Goal: Task Accomplishment & Management: Manage account settings

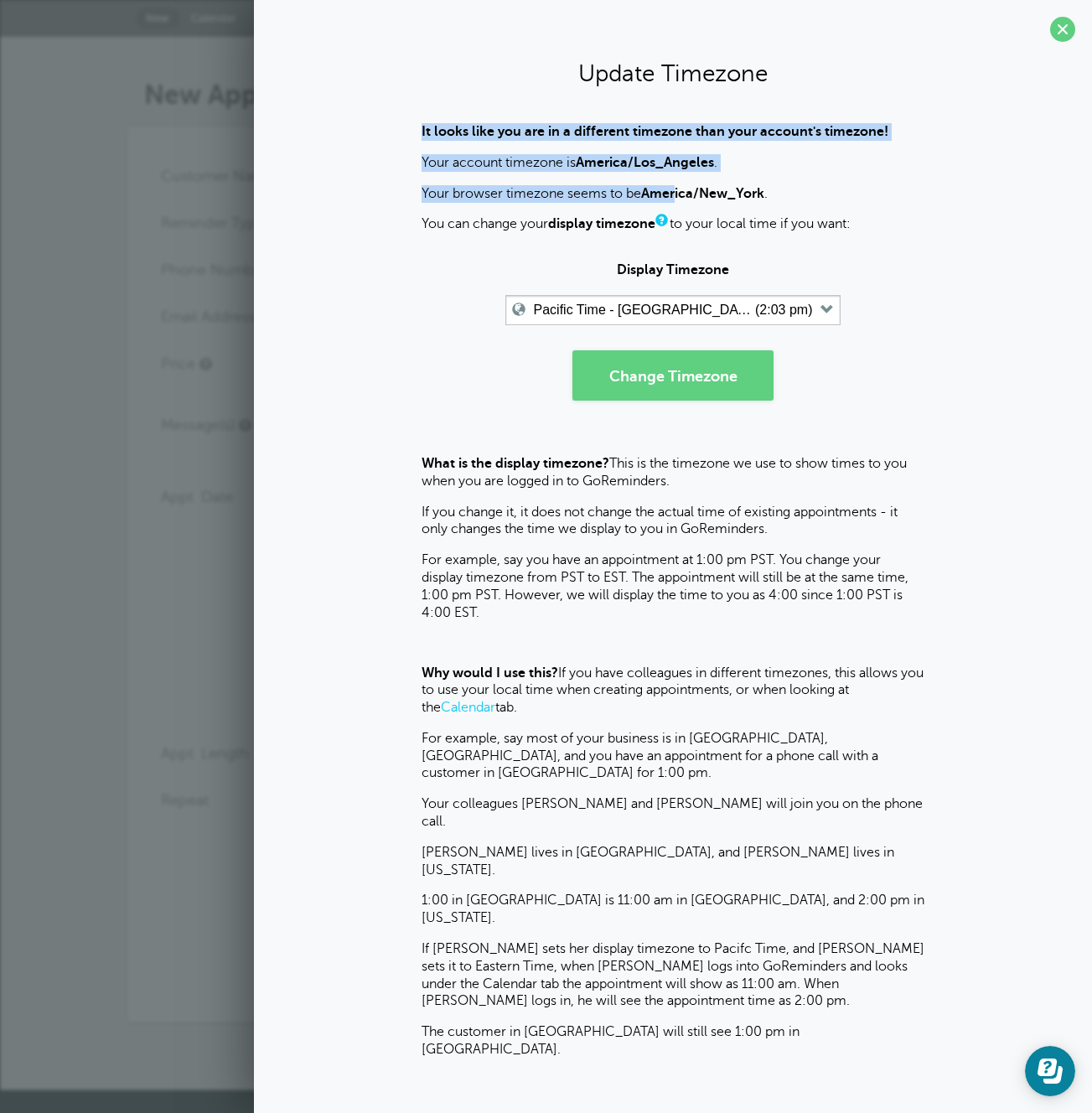
drag, startPoint x: 403, startPoint y: 134, endPoint x: 677, endPoint y: 192, distance: 280.1
click at [677, 192] on div "It looks like you are in a different timezone than your account's timezone! You…" at bounding box center [673, 591] width 805 height 936
click at [677, 192] on b "America/New_York" at bounding box center [703, 193] width 123 height 15
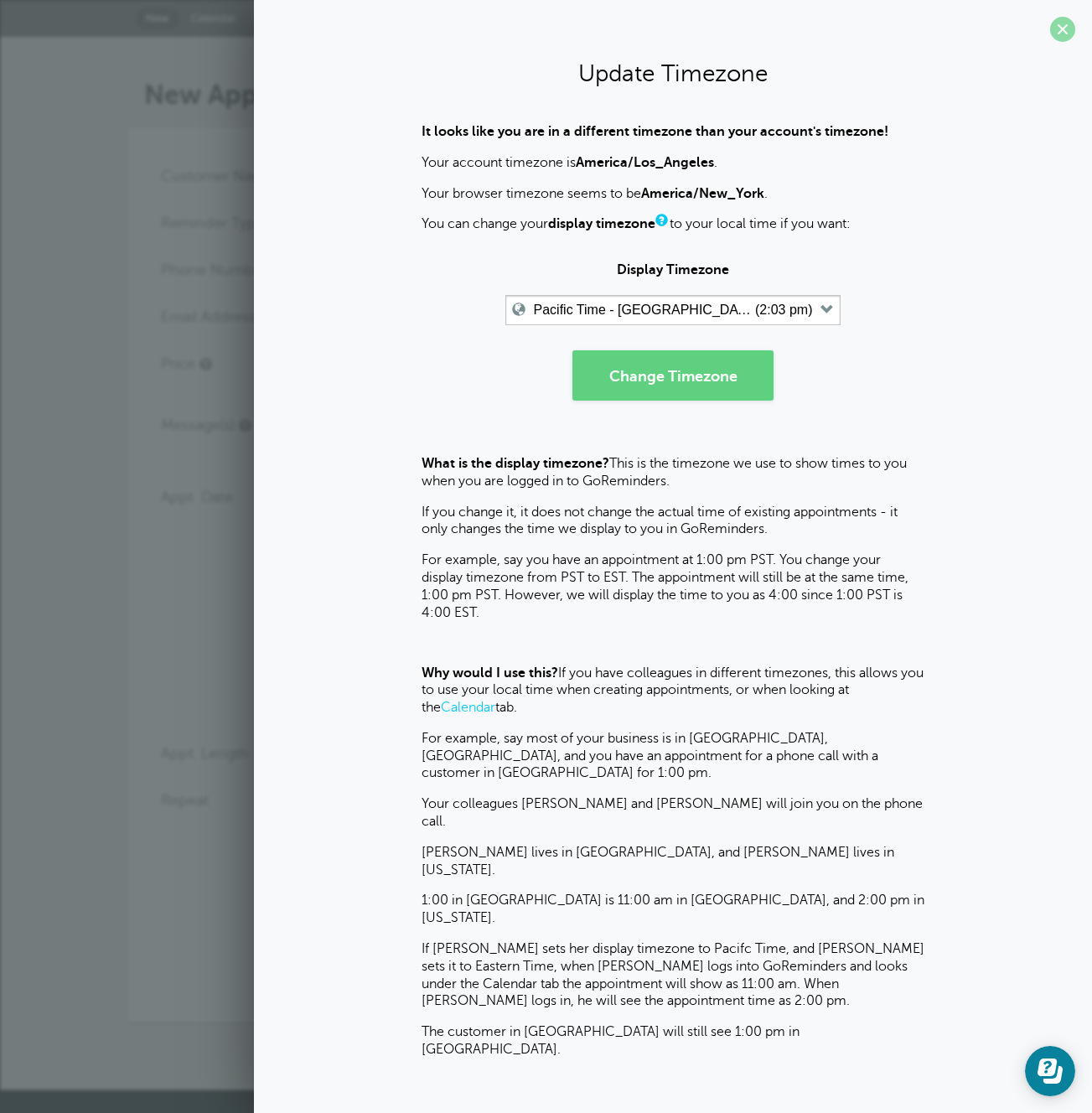
click at [1059, 27] on span at bounding box center [1063, 30] width 25 height 25
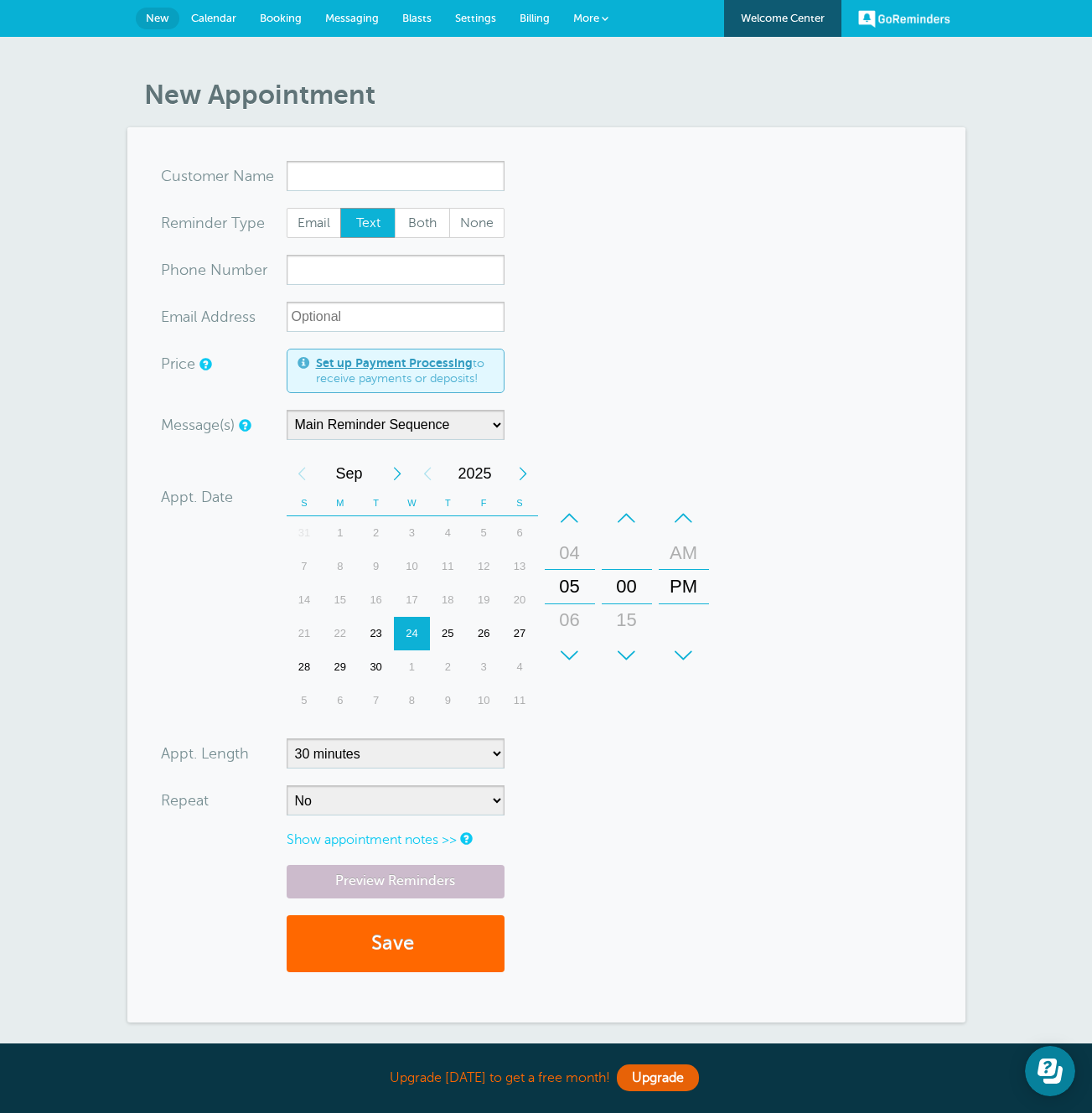
click at [482, 20] on span "Settings" at bounding box center [475, 18] width 41 height 13
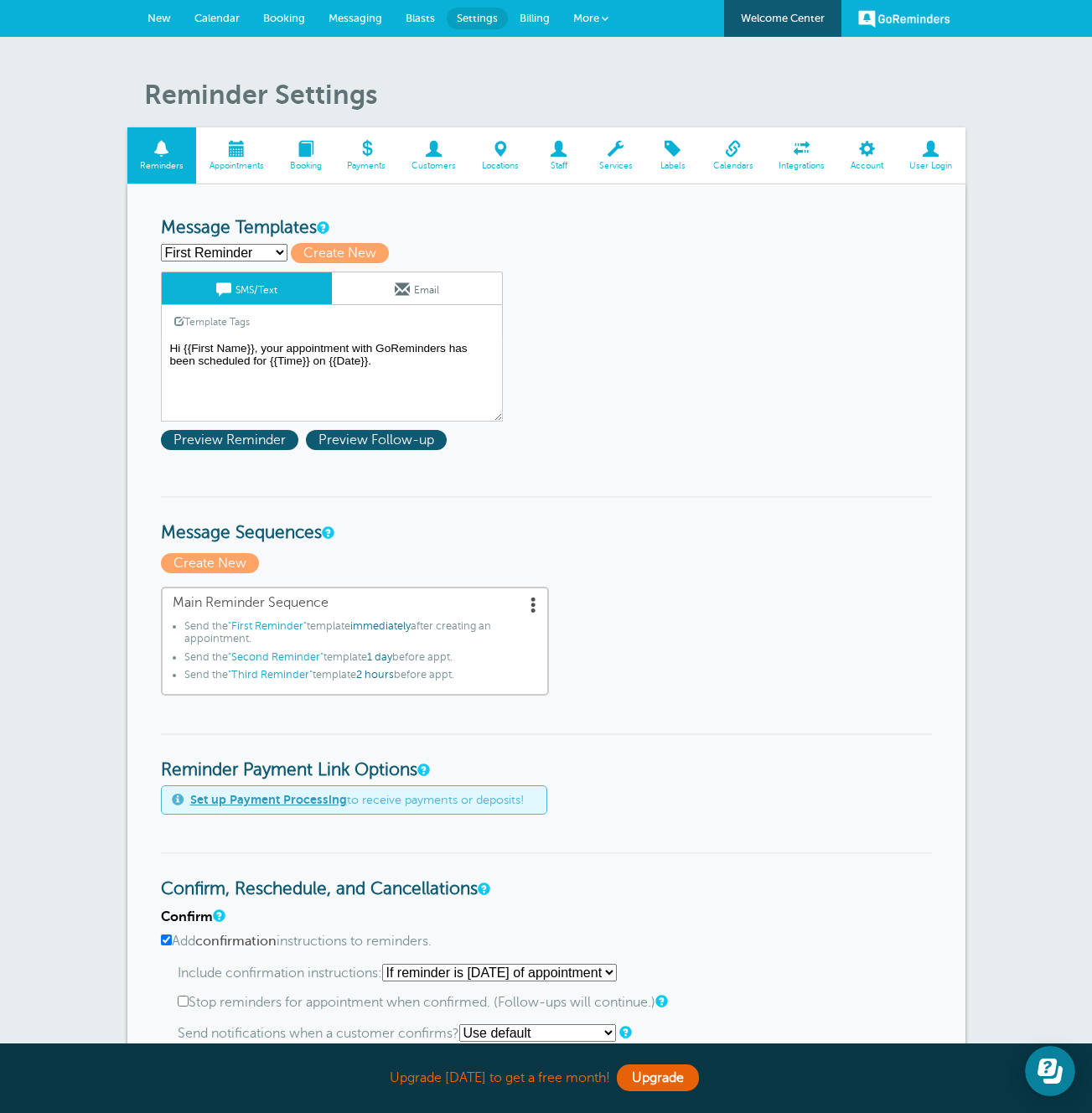
click at [867, 169] on span "Account" at bounding box center [867, 165] width 42 height 10
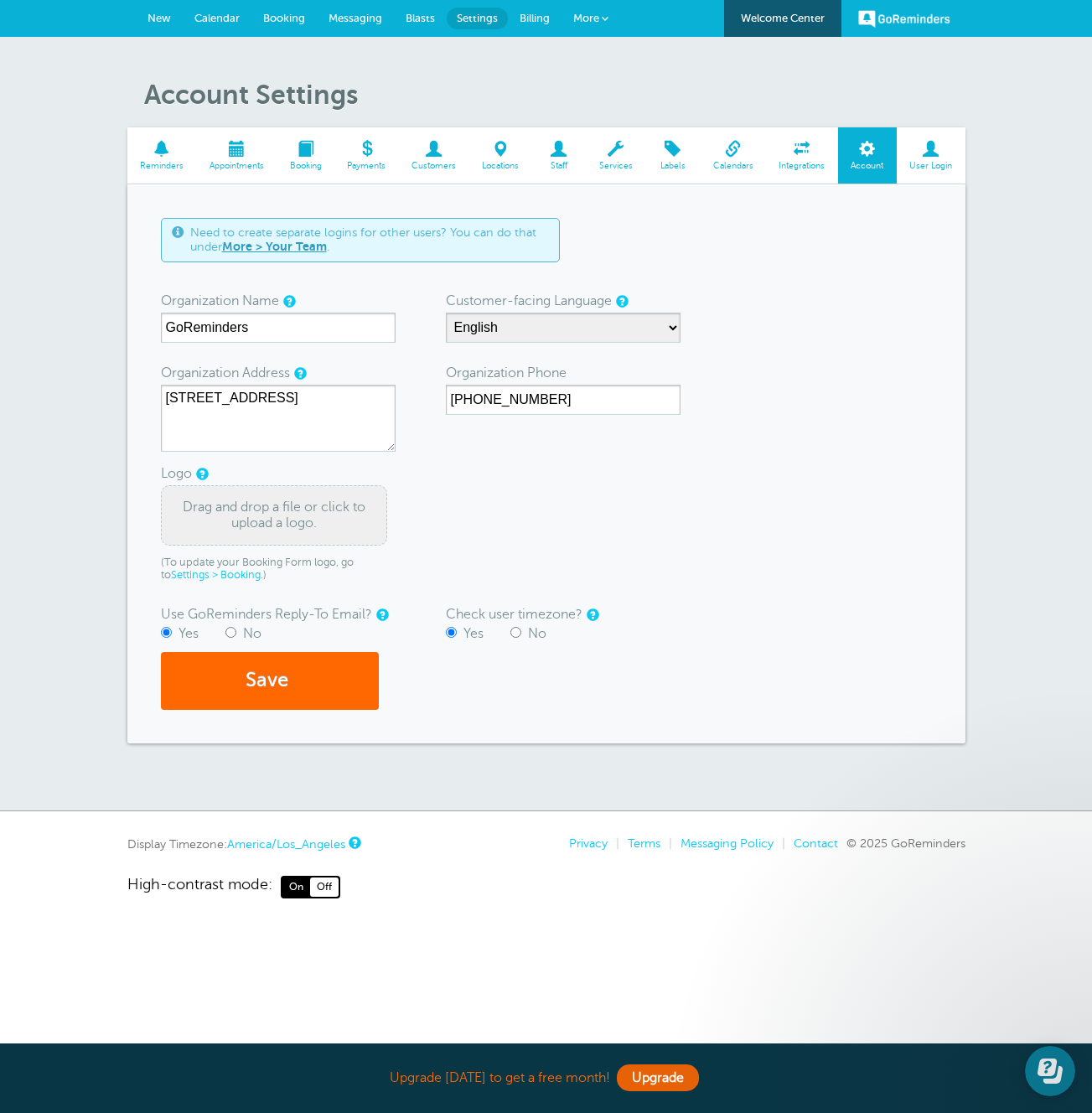
click at [520, 631] on input "No" at bounding box center [516, 632] width 11 height 11
radio input "true"
click at [229, 697] on button "Save" at bounding box center [269, 681] width 218 height 58
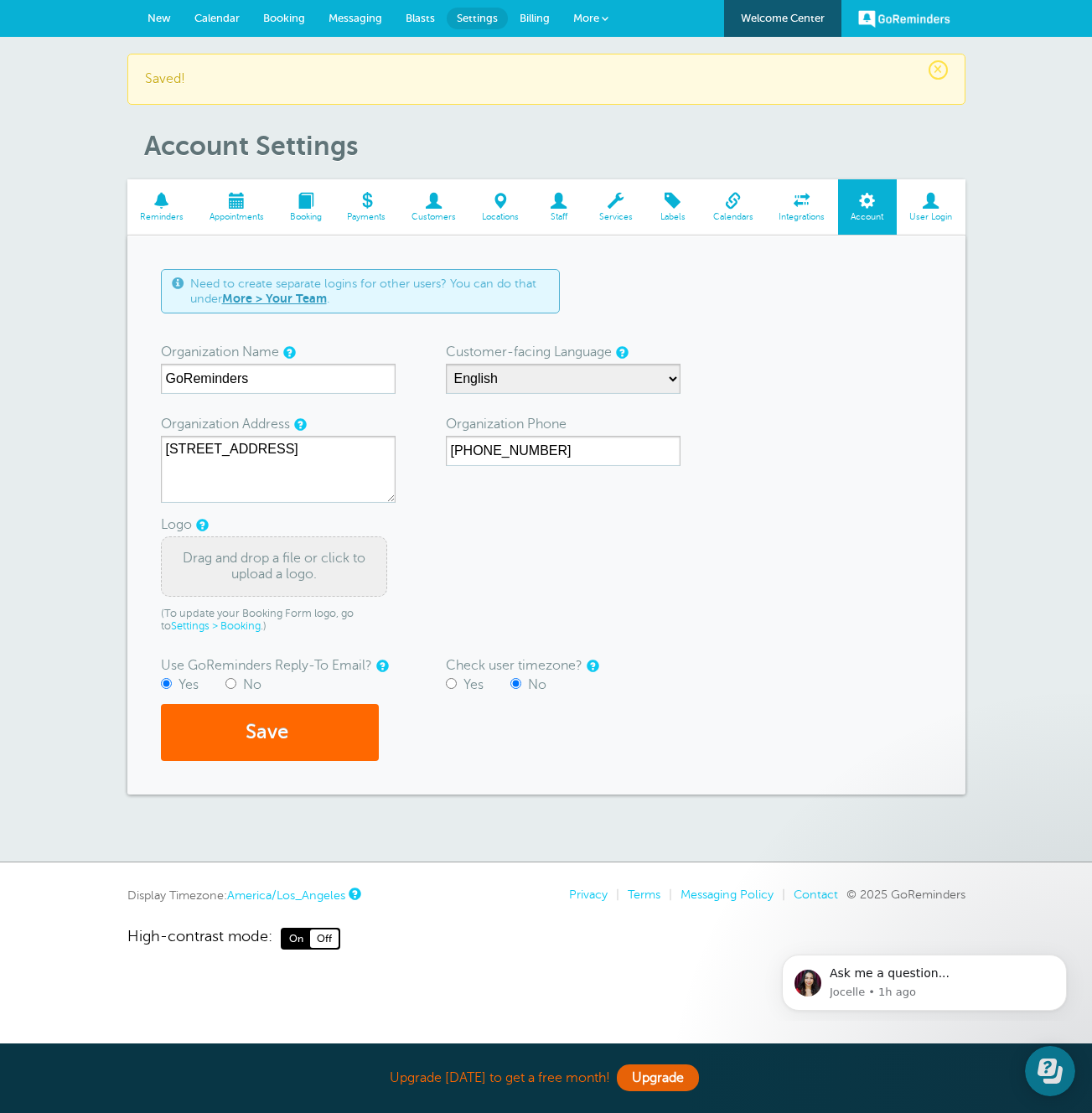
click at [232, 19] on span "Calendar" at bounding box center [217, 18] width 45 height 13
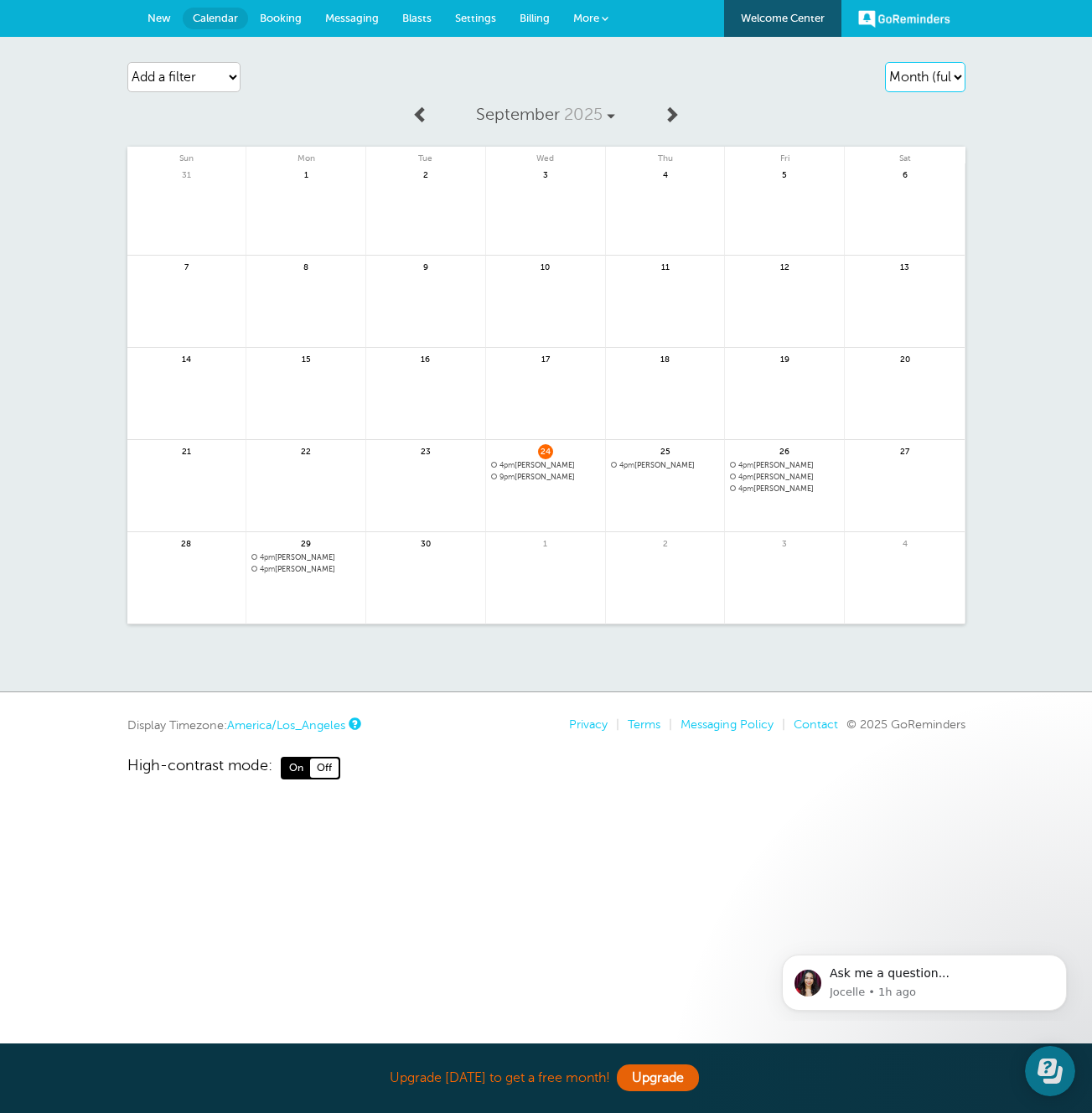
click at [934, 71] on select "Agenda Day Week Month (full view) Month (condensed)" at bounding box center [925, 77] width 80 height 30
select select "agenda"
click at [885, 62] on select "Agenda Day Week Month (full view) Month (condensed)" at bounding box center [925, 77] width 80 height 30
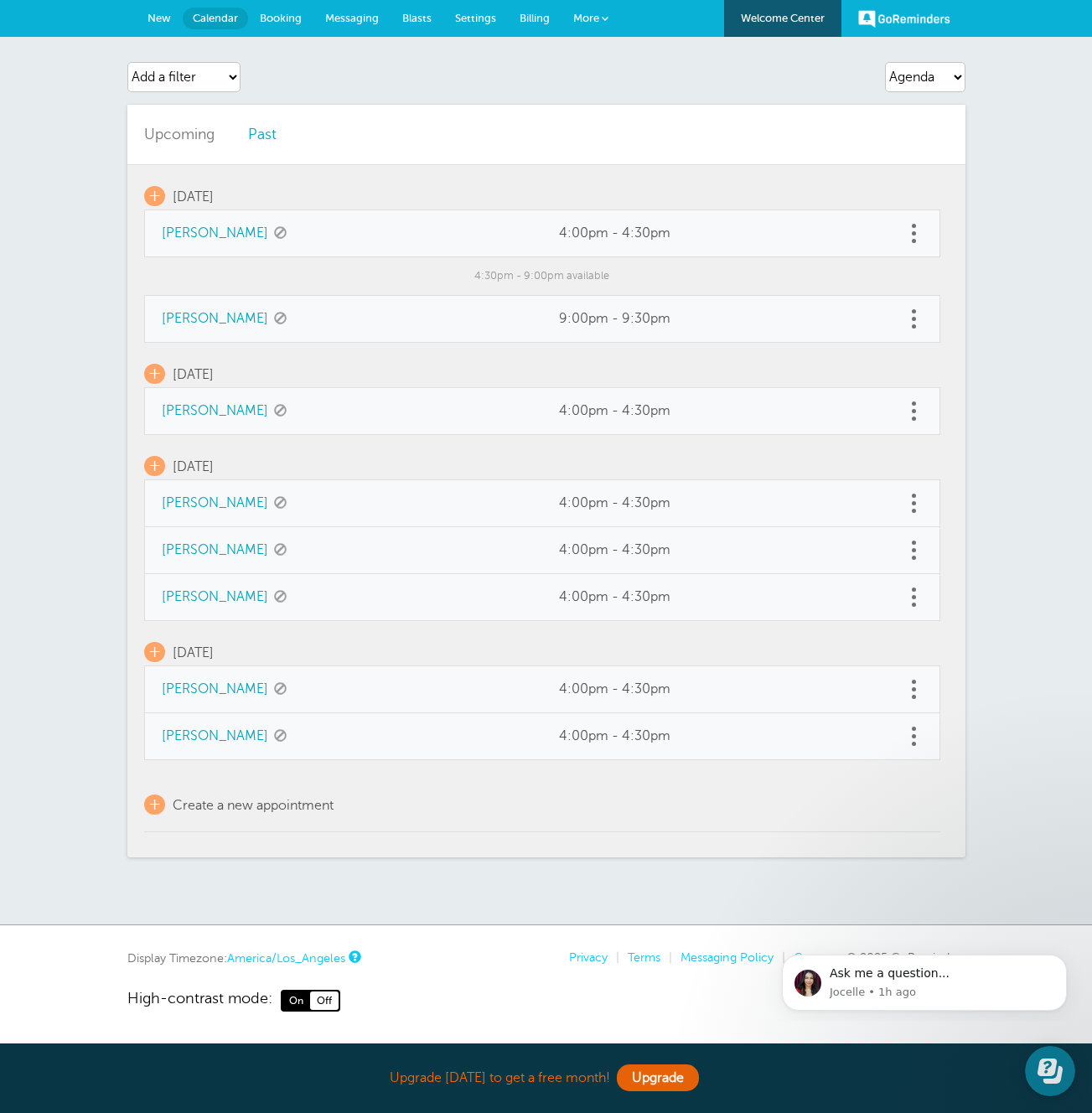
click at [163, 17] on span "New" at bounding box center [159, 18] width 23 height 13
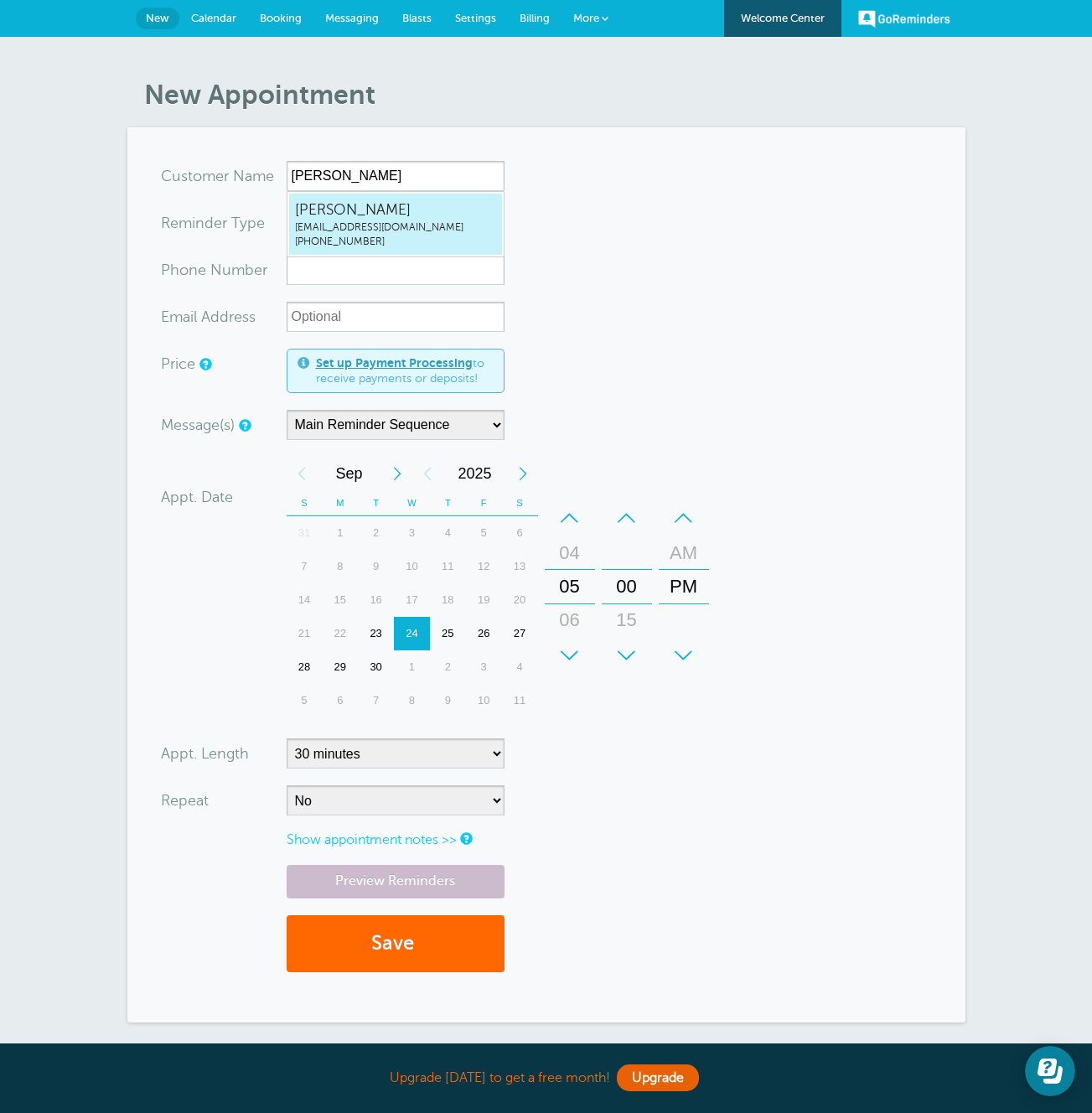
click at [344, 213] on span "[PERSON_NAME]" at bounding box center [396, 210] width 201 height 21
type input "JonathanZacksmaxzacks+20250924a@gmail.com9174553539"
type input "Jonathan Zacks"
radio input "false"
radio input "true"
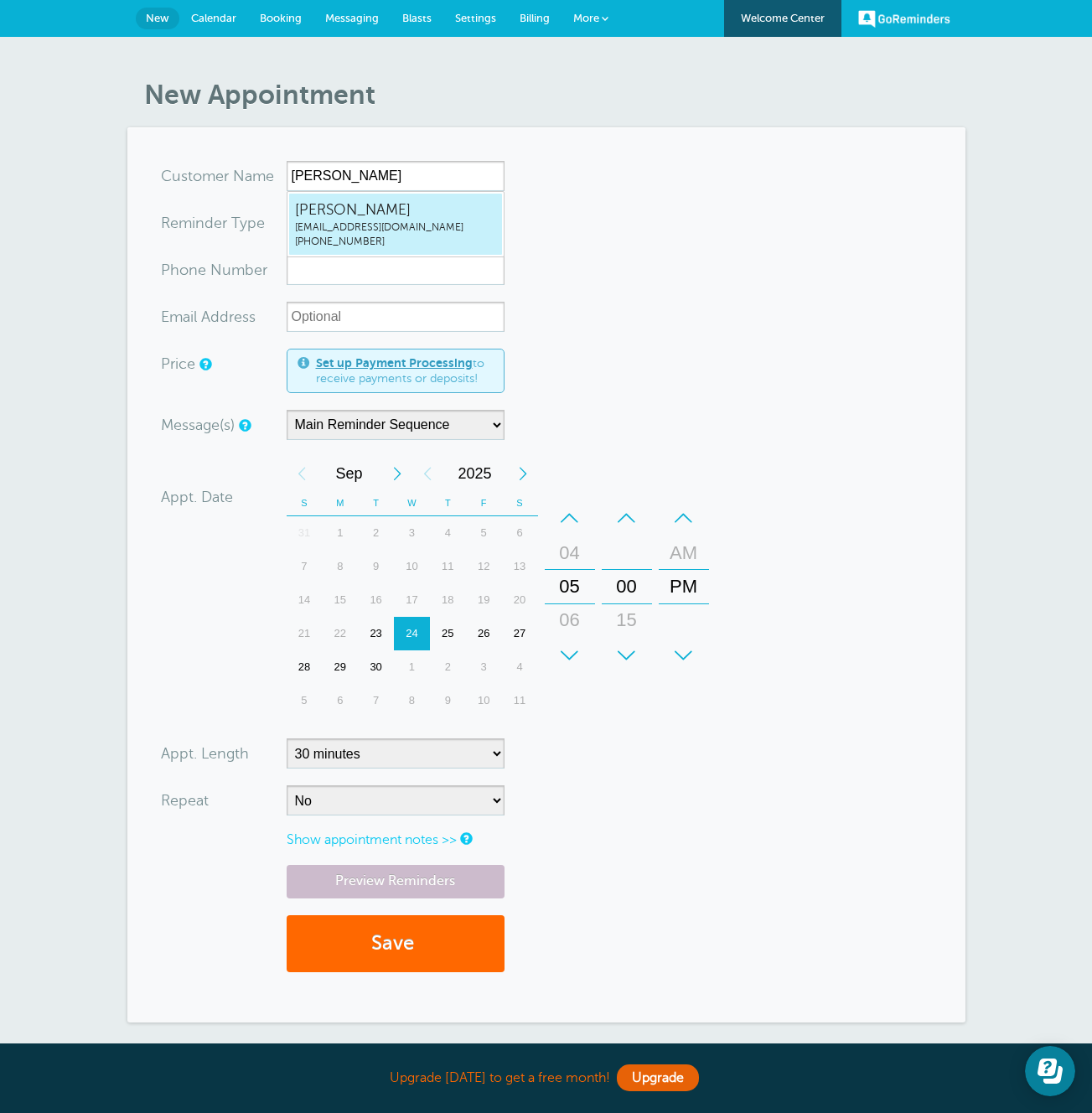
type input "(917) 455-3539"
type input "maxzacks+20250924a@gmail.com"
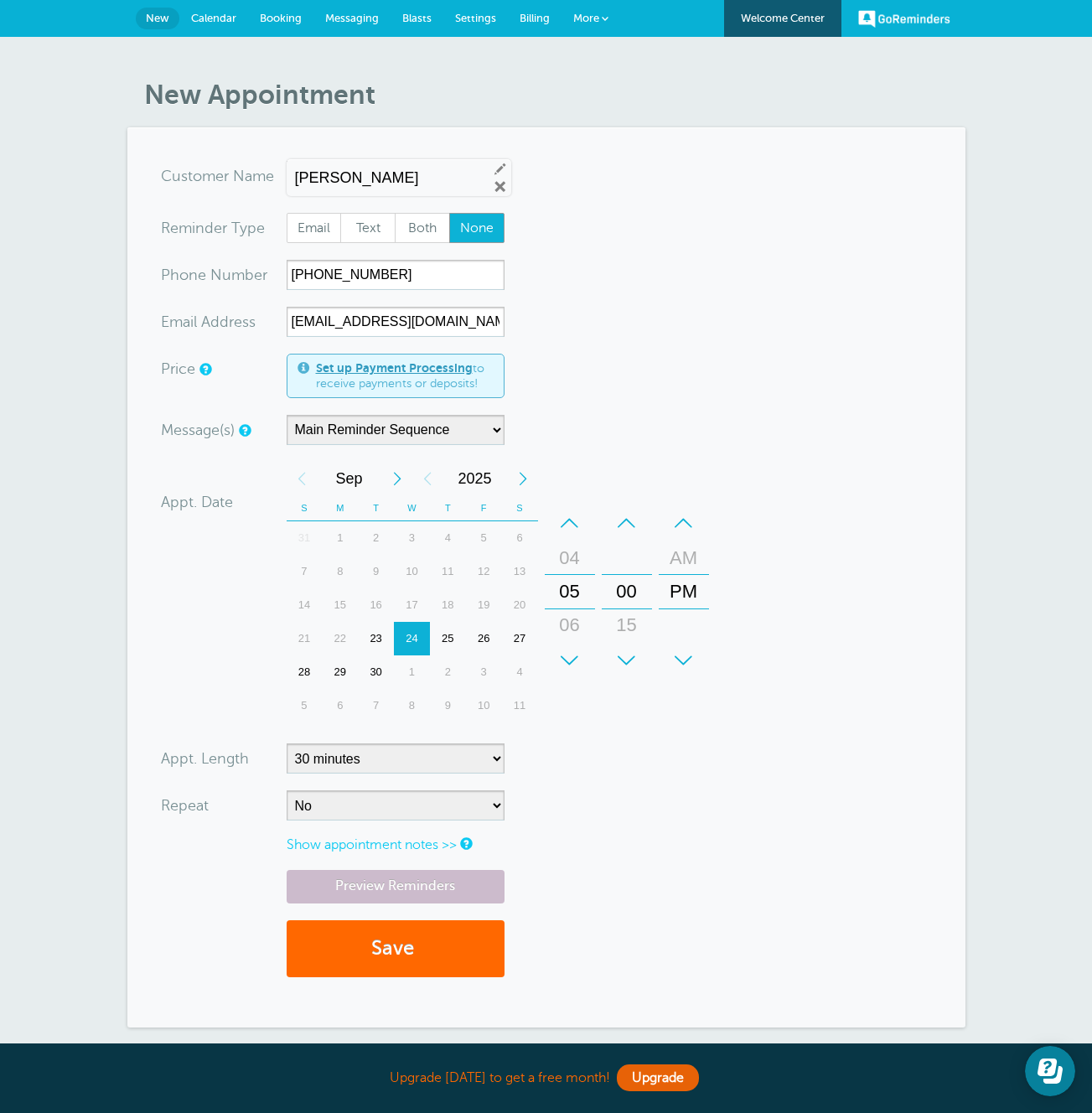
click at [376, 680] on div "30" at bounding box center [376, 672] width 36 height 33
click at [406, 708] on div "8" at bounding box center [412, 706] width 36 height 33
click at [407, 955] on button "Save" at bounding box center [395, 949] width 218 height 58
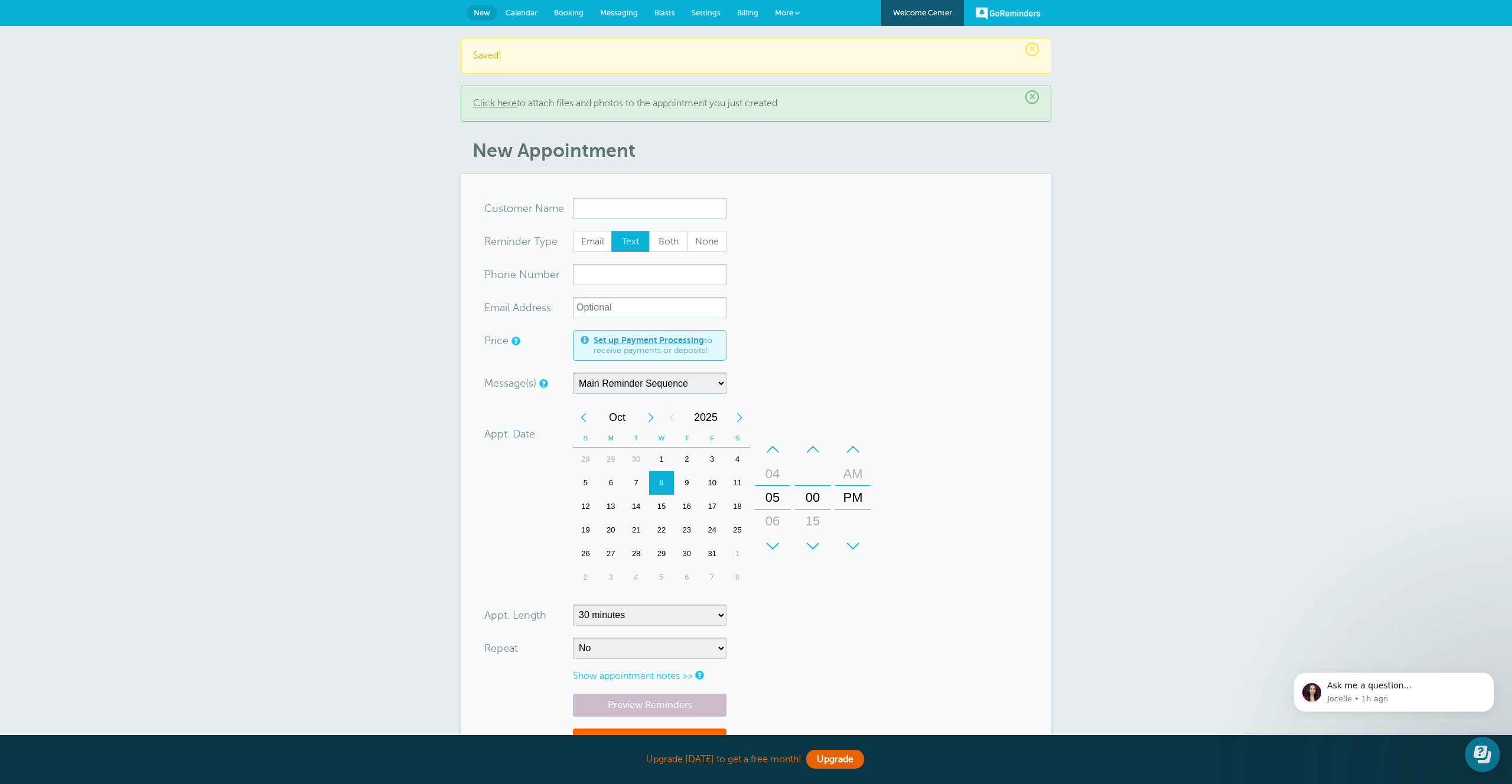
click at [769, 230] on div "× Saved! × Click here to attach files and photos to the appointment you just cr…" at bounding box center [756, 439] width 1512 height 827
click at [480, 13] on span "New" at bounding box center [482, 13] width 17 height 9
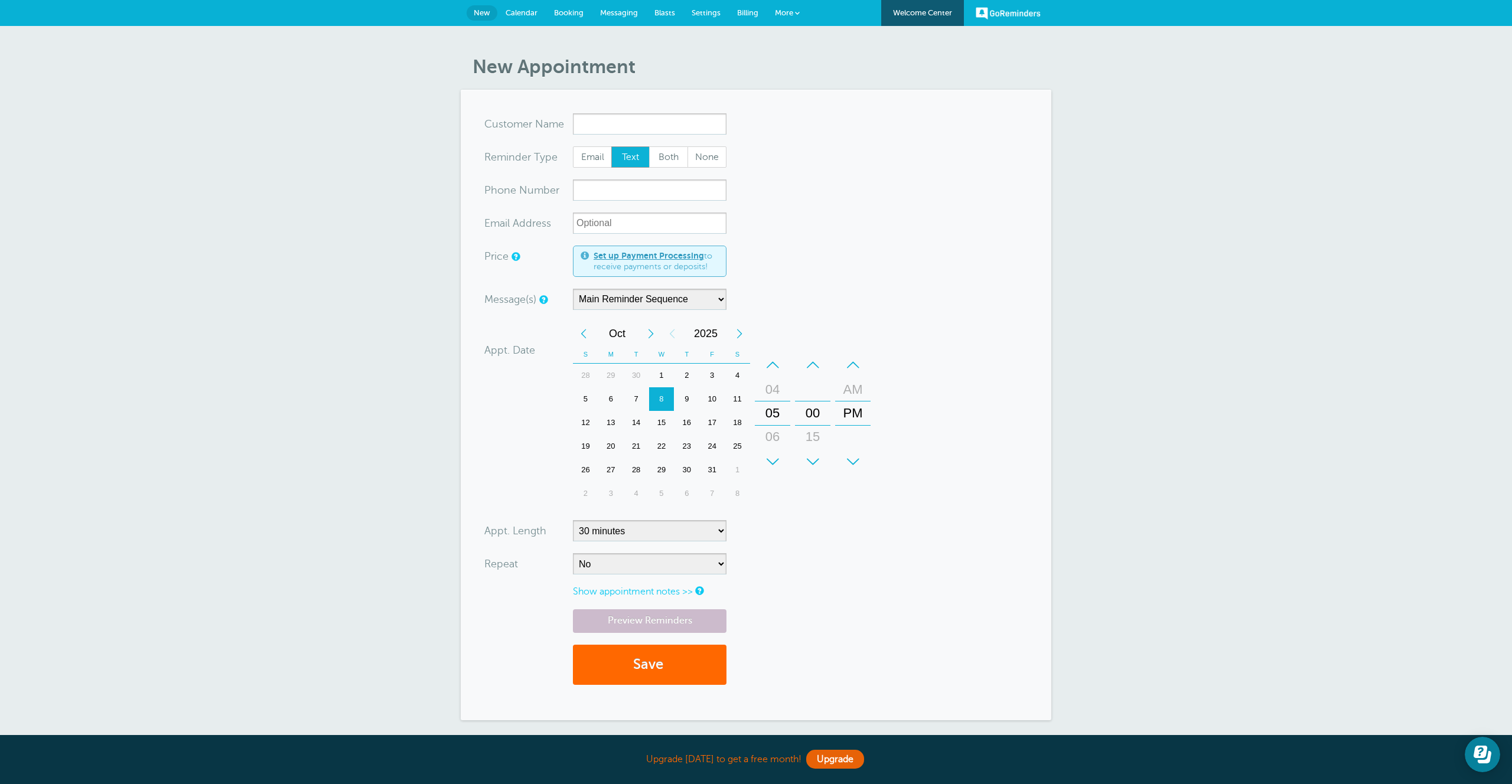
click at [636, 379] on div "30" at bounding box center [636, 375] width 25 height 24
click at [638, 444] on div "23" at bounding box center [636, 446] width 25 height 24
